Goal: Find specific page/section: Find specific page/section

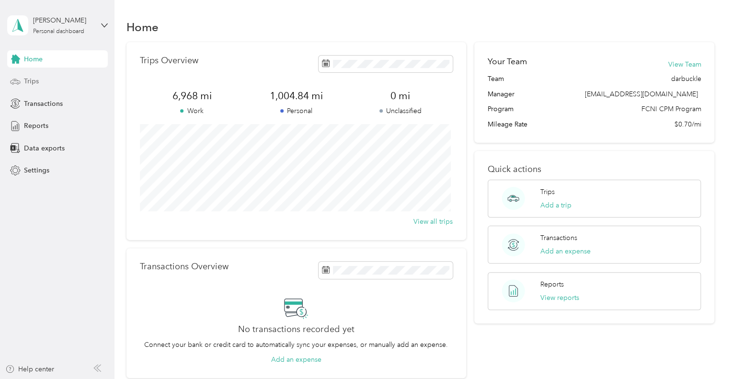
click at [27, 84] on span "Trips" at bounding box center [31, 81] width 15 height 10
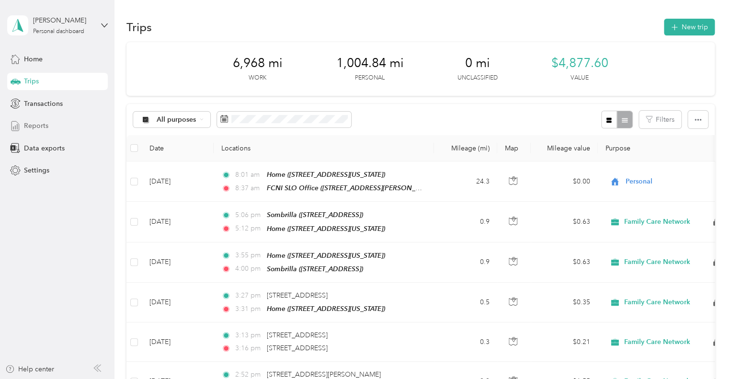
click at [37, 124] on span "Reports" at bounding box center [36, 126] width 24 height 10
